Goal: Information Seeking & Learning: Learn about a topic

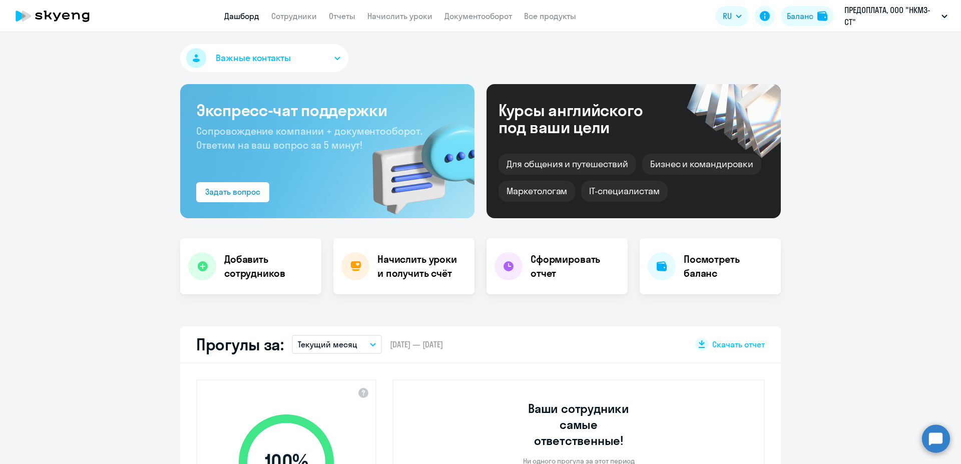
select select "30"
click at [812, 16] on div "Баланс" at bounding box center [800, 16] width 27 height 12
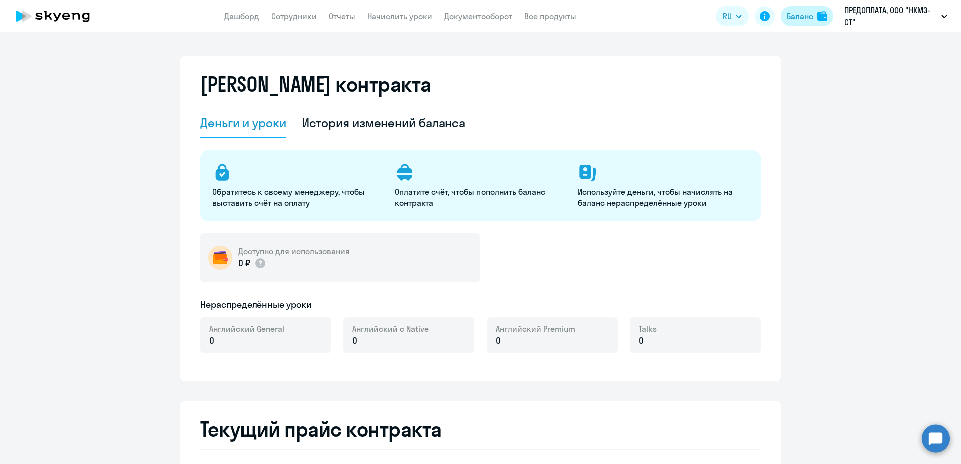
select select "english_adult_not_native_speaker"
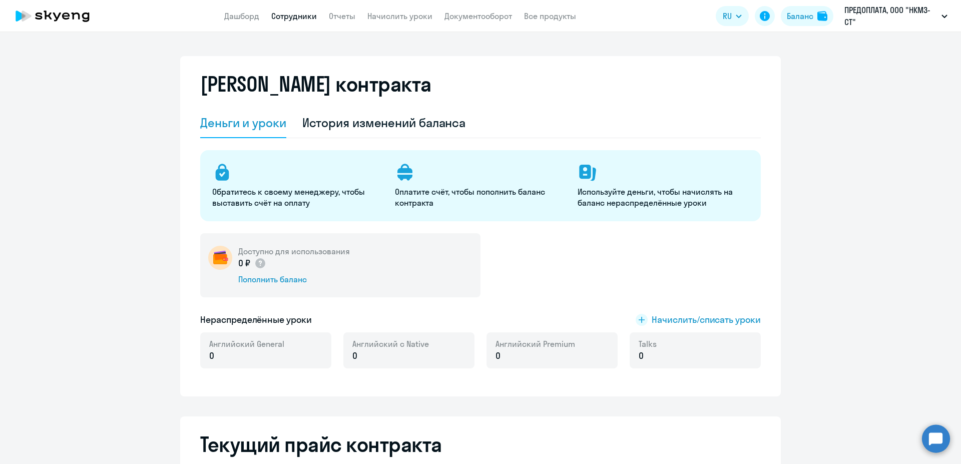
click at [294, 14] on link "Сотрудники" at bounding box center [294, 16] width 46 height 10
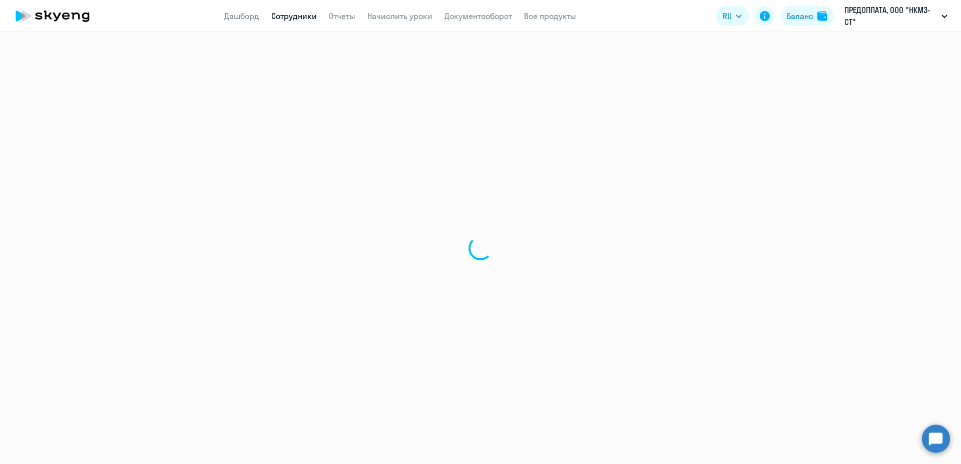
select select "30"
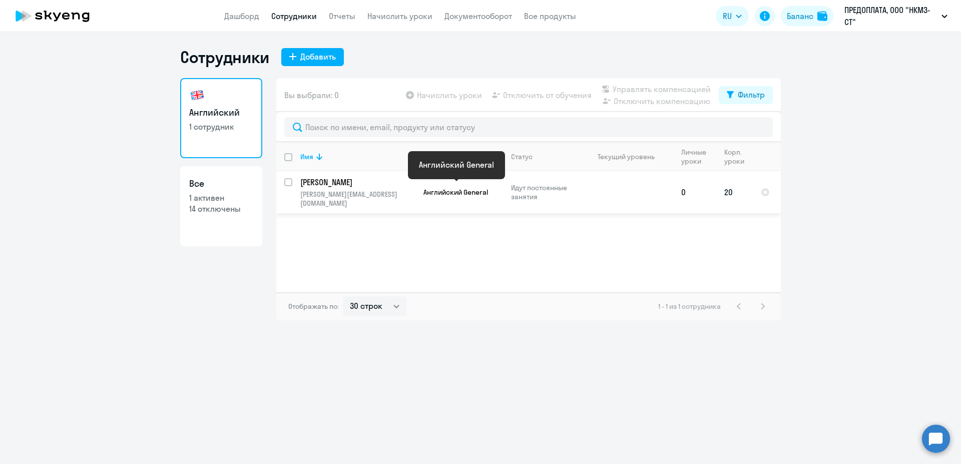
click at [466, 188] on span "Английский General" at bounding box center [455, 192] width 65 height 9
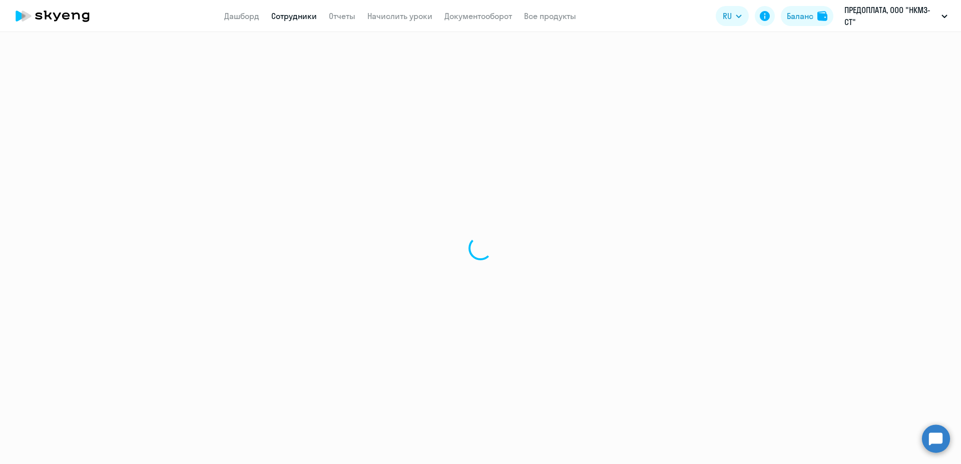
select select "english"
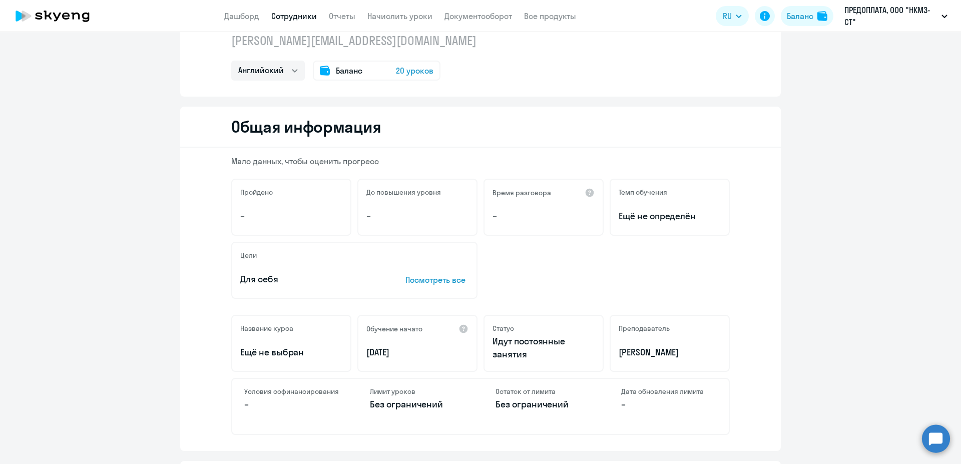
scroll to position [63, 0]
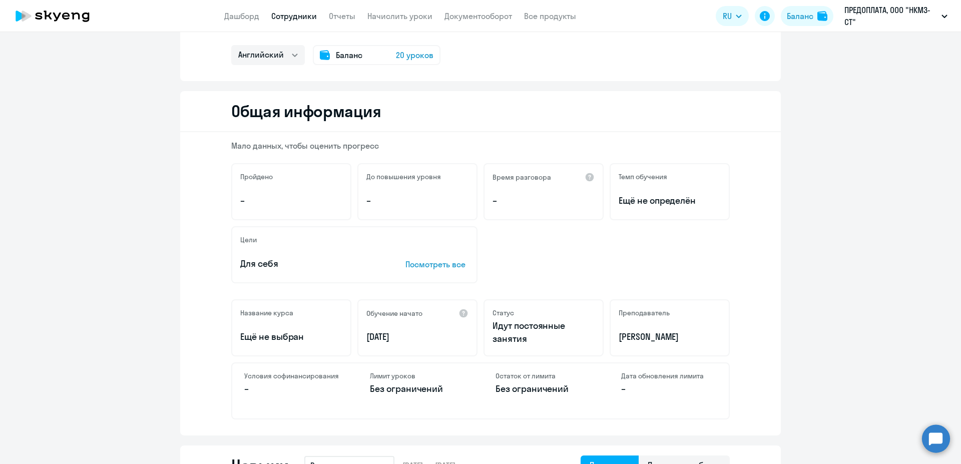
click at [408, 261] on p "Посмотреть все" at bounding box center [436, 264] width 63 height 12
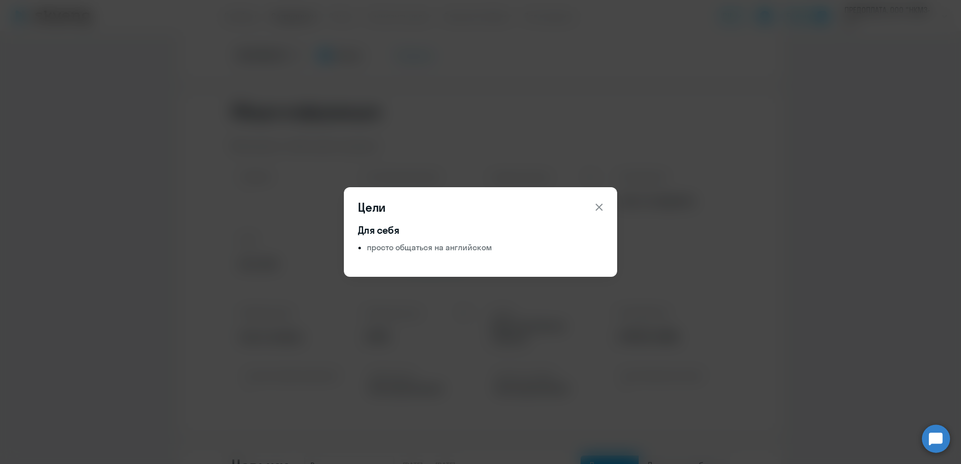
click at [599, 206] on icon at bounding box center [599, 207] width 12 height 12
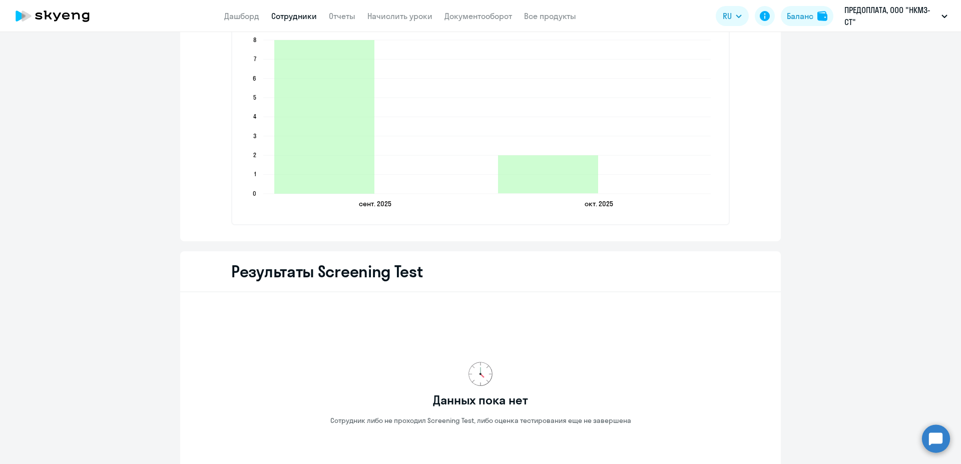
scroll to position [1436, 0]
